Goal: Contribute content: Contribute content

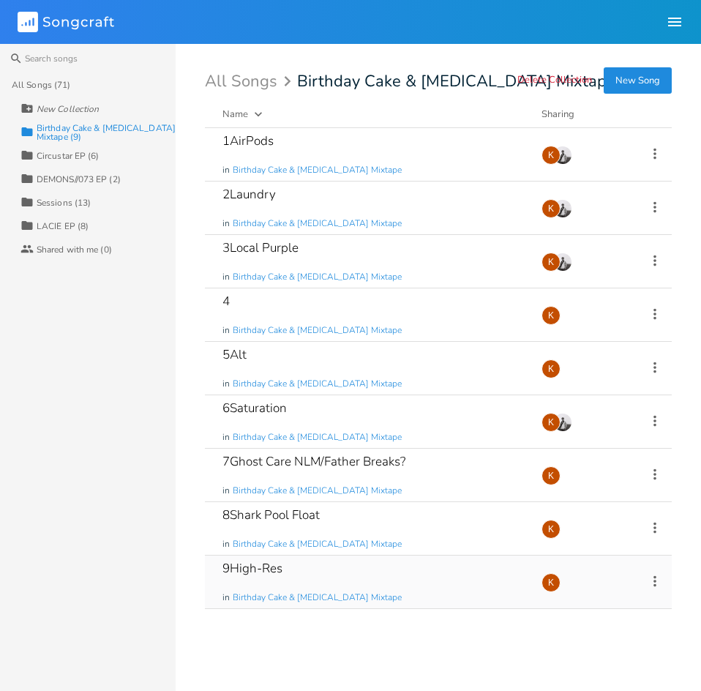
click at [315, 566] on div "9High-Res in Birthday Cake & [MEDICAL_DATA] Mixtape" at bounding box center [372, 581] width 301 height 53
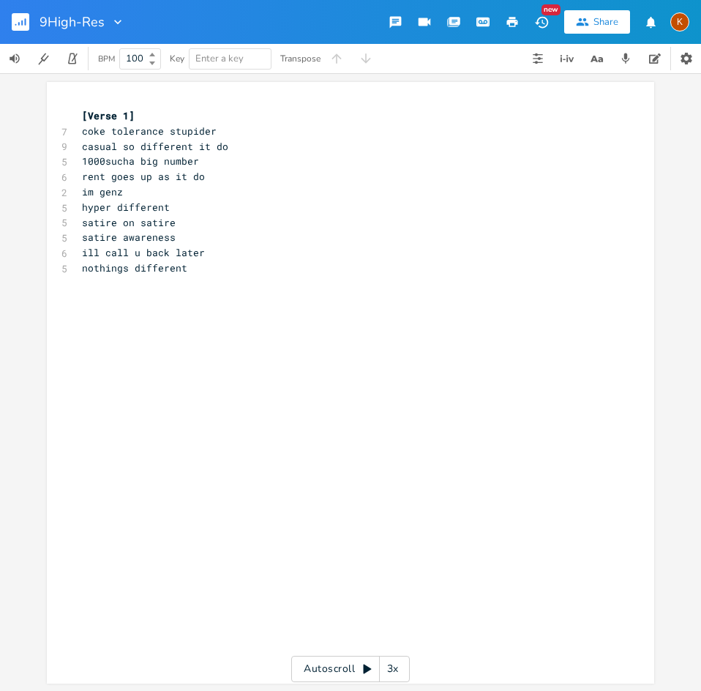
click at [105, 22] on div at bounding box center [115, 22] width 20 height 15
click at [102, 21] on input "9High-Res" at bounding box center [72, 21] width 64 height 13
type input "9High-RES"
click at [16, 17] on rect "button" at bounding box center [21, 22] width 18 height 18
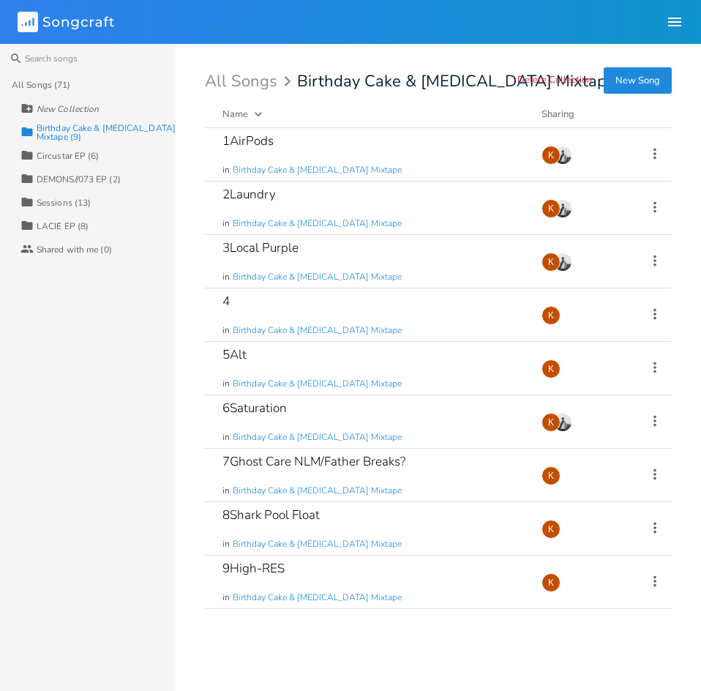
drag, startPoint x: 329, startPoint y: 5, endPoint x: 338, endPoint y: 1, distance: 10.5
click at [329, 4] on header "Songcraft Library Community K" at bounding box center [350, 22] width 701 height 44
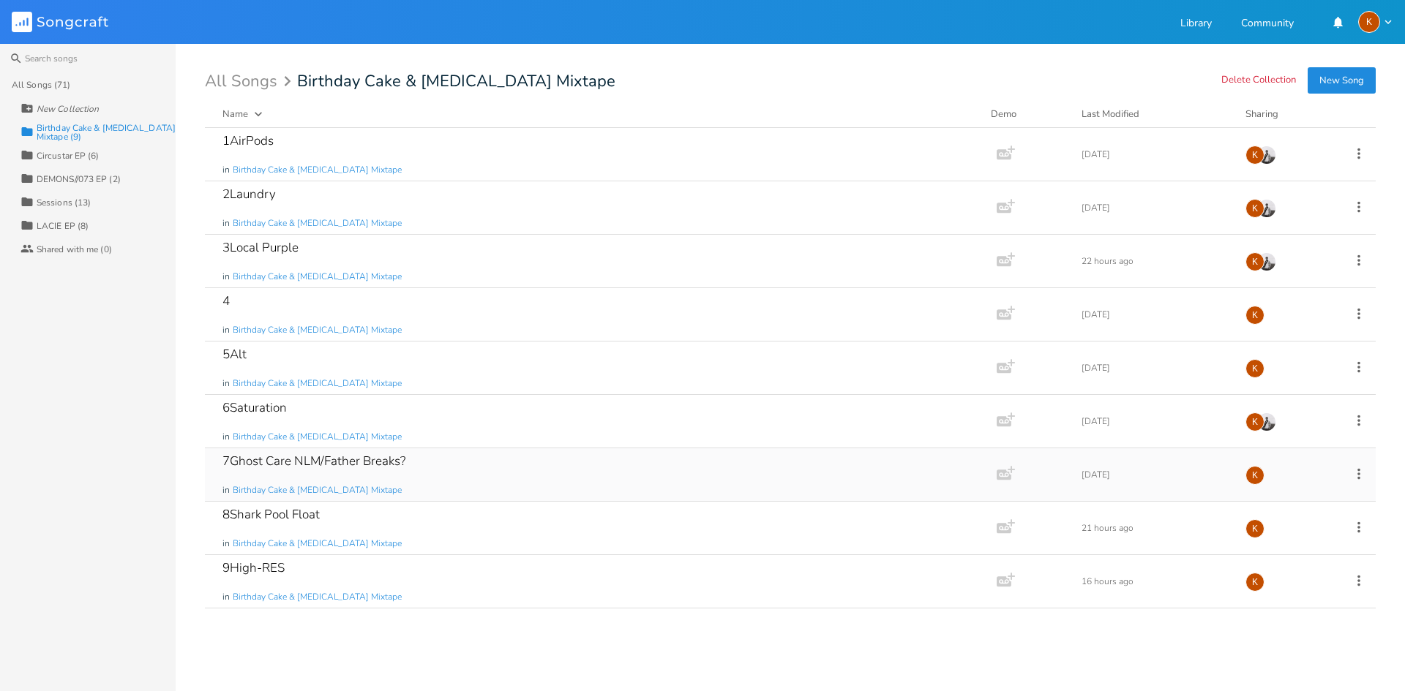
click at [472, 473] on div "7Ghost Care NLM/Father Breaks? in Birthday Cake & [MEDICAL_DATA] Mixtape" at bounding box center [597, 475] width 751 height 53
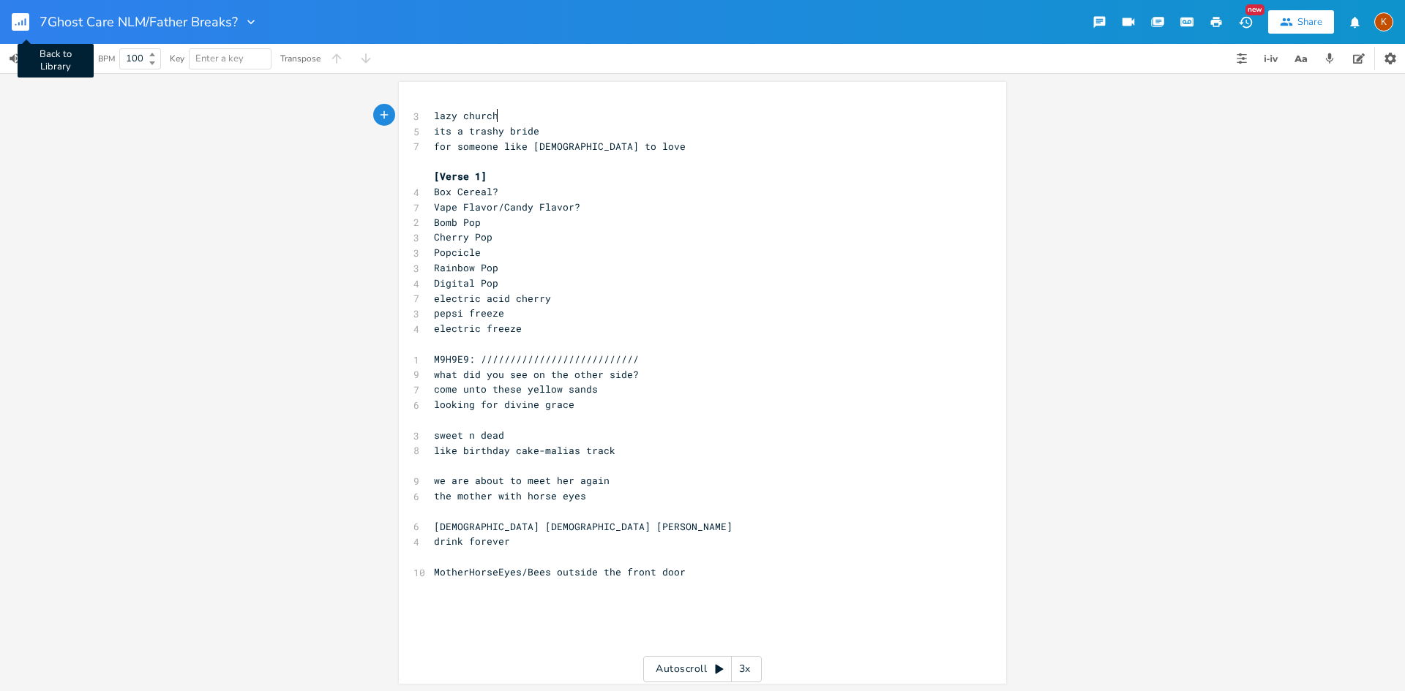
click at [27, 19] on rect "button" at bounding box center [21, 22] width 18 height 18
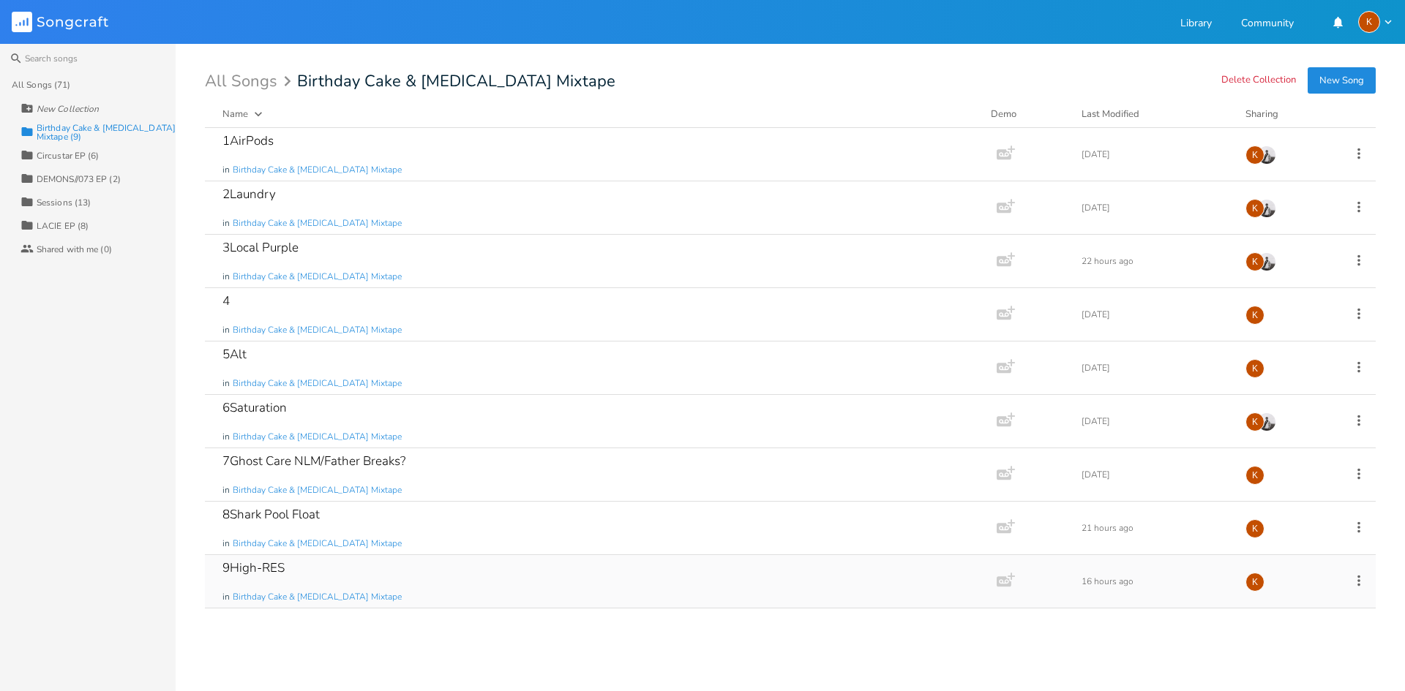
click at [543, 586] on div "9High-RES in Birthday Cake & [MEDICAL_DATA] Mixtape" at bounding box center [597, 581] width 751 height 53
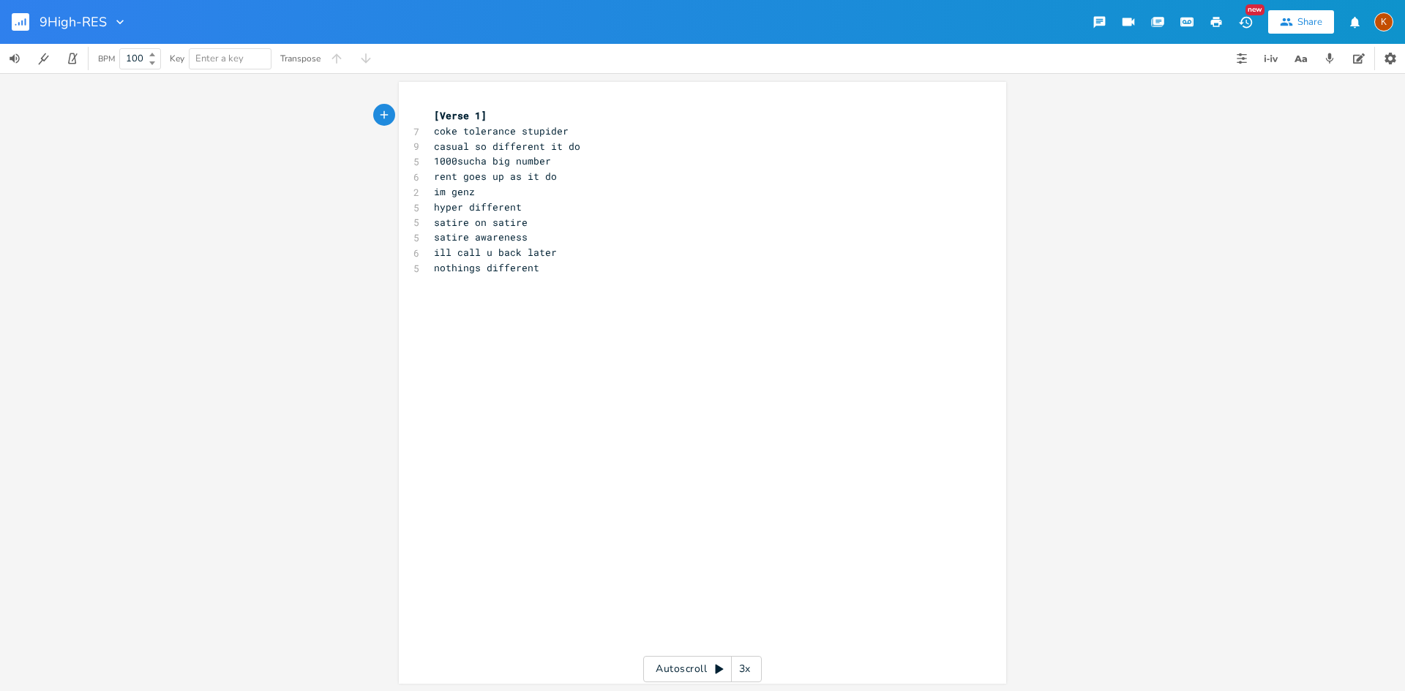
click at [539, 324] on div "xxxxxxxxxx [Verse 1] 7 coke tolerance stupider 9 casual so different it do 5 10…" at bounding box center [713, 396] width 565 height 583
type textarea "father time"
type textarea "ig"
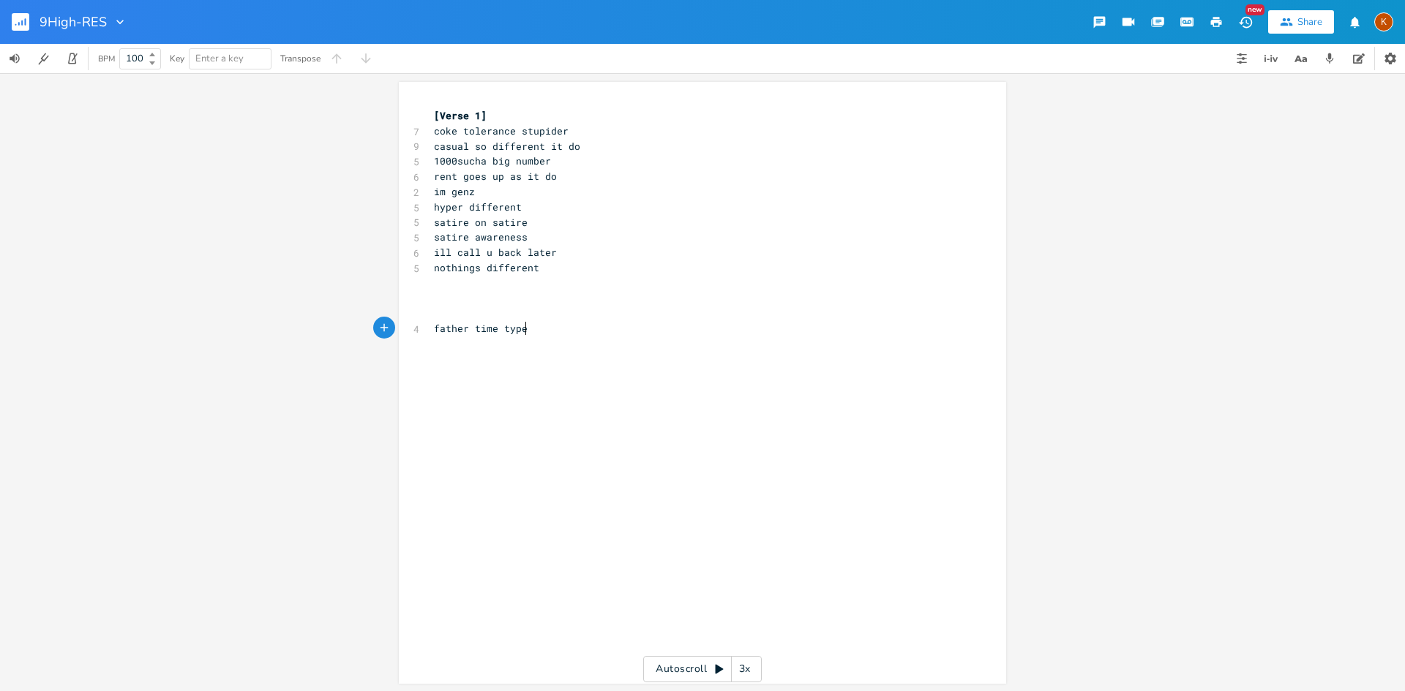
type textarea "e type shit"
type textarea "[PERSON_NAME] under the bus ss"
type textarea "eat showering with his [PERSON_NAME]"
type textarea "nds house"
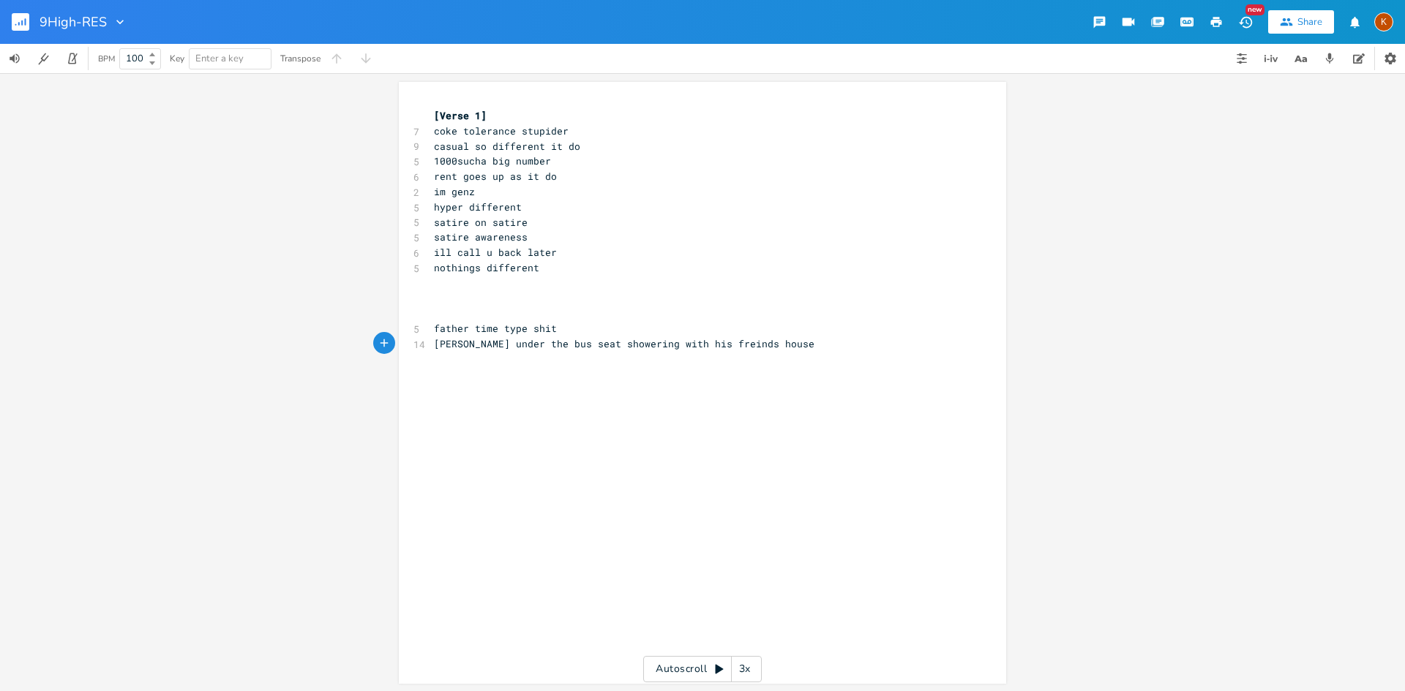
click at [18, 10] on button "button" at bounding box center [26, 21] width 29 height 35
